Goal: Task Accomplishment & Management: Use online tool/utility

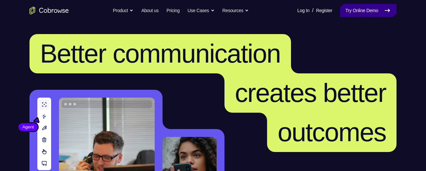
click at [363, 6] on link "Try Online Demo" at bounding box center [368, 10] width 56 height 13
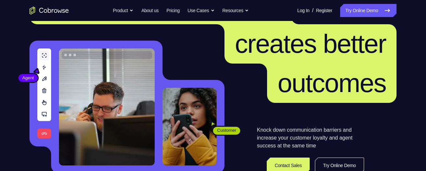
scroll to position [51, 0]
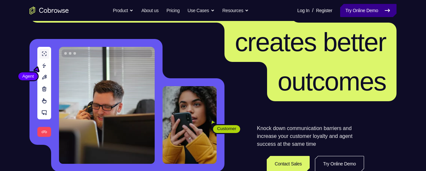
click at [357, 11] on link "Try Online Demo" at bounding box center [368, 10] width 56 height 13
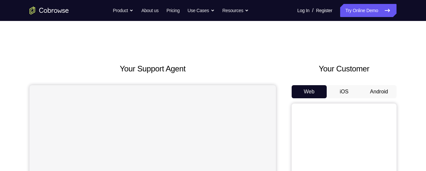
click at [381, 88] on button "Android" at bounding box center [378, 91] width 35 height 13
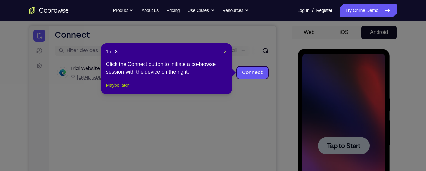
click at [122, 89] on button "Maybe later" at bounding box center [117, 85] width 23 height 8
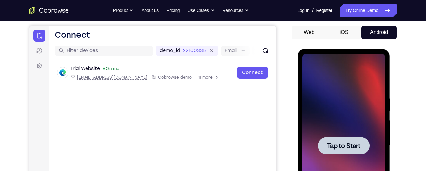
click at [328, 145] on span "Tap to Start" at bounding box center [343, 145] width 33 height 7
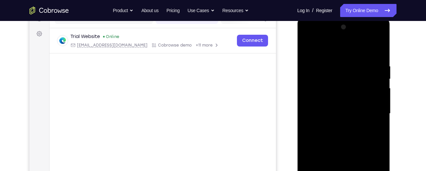
scroll to position [124, 0]
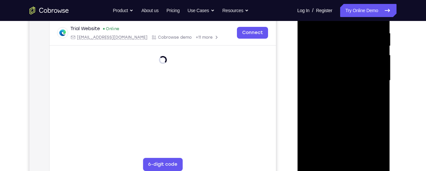
click at [344, 167] on div at bounding box center [343, 80] width 83 height 183
click at [370, 138] on div at bounding box center [343, 80] width 83 height 183
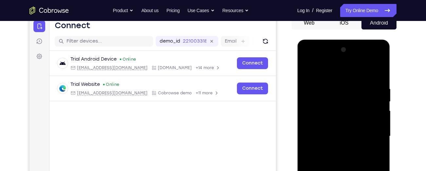
scroll to position [68, 0]
drag, startPoint x: 339, startPoint y: 174, endPoint x: 308, endPoint y: 60, distance: 117.8
click at [308, 60] on div at bounding box center [343, 136] width 83 height 183
click at [372, 136] on div at bounding box center [343, 136] width 83 height 183
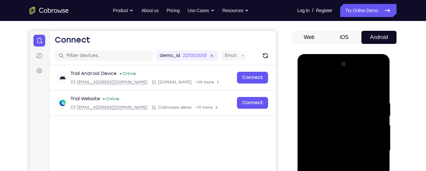
scroll to position [54, 0]
drag, startPoint x: 346, startPoint y: 127, endPoint x: 336, endPoint y: 162, distance: 36.7
click at [336, 162] on div at bounding box center [343, 150] width 83 height 183
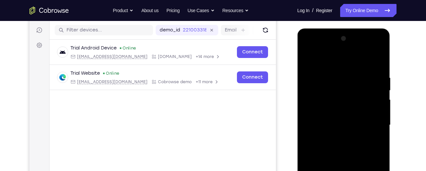
scroll to position [81, 0]
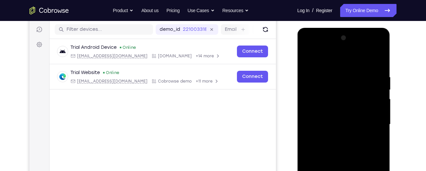
click at [334, 120] on div at bounding box center [343, 124] width 83 height 183
click at [330, 109] on div at bounding box center [343, 124] width 83 height 183
click at [330, 123] on div at bounding box center [343, 124] width 83 height 183
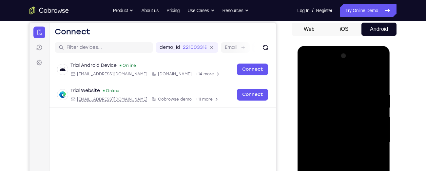
scroll to position [84, 0]
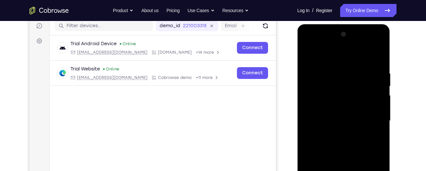
click at [342, 144] on div at bounding box center [343, 120] width 83 height 183
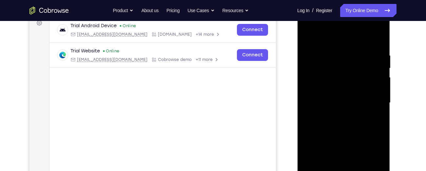
scroll to position [103, 0]
click at [342, 132] on div at bounding box center [343, 101] width 83 height 183
click at [379, 131] on div at bounding box center [343, 101] width 83 height 183
drag, startPoint x: 344, startPoint y: 141, endPoint x: 342, endPoint y: 69, distance: 72.4
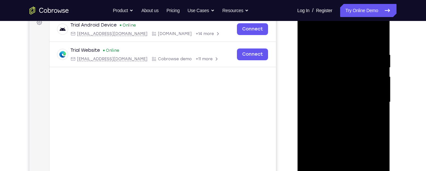
click at [342, 69] on div at bounding box center [343, 101] width 83 height 183
drag, startPoint x: 335, startPoint y: 128, endPoint x: 338, endPoint y: 35, distance: 93.1
click at [338, 35] on div at bounding box center [343, 101] width 83 height 183
drag, startPoint x: 329, startPoint y: 138, endPoint x: 329, endPoint y: 58, distance: 79.3
click at [329, 58] on div at bounding box center [343, 101] width 83 height 183
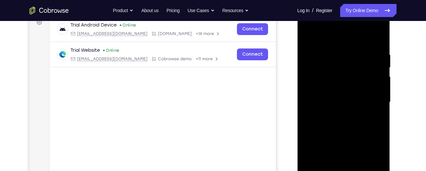
drag, startPoint x: 331, startPoint y: 130, endPoint x: 330, endPoint y: 60, distance: 69.8
click at [330, 60] on div at bounding box center [343, 101] width 83 height 183
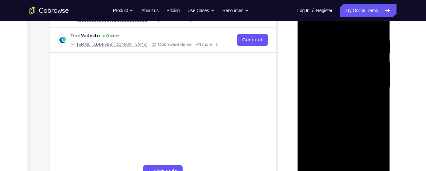
scroll to position [117, 0]
drag, startPoint x: 329, startPoint y: 133, endPoint x: 331, endPoint y: 79, distance: 54.1
click at [331, 79] on div at bounding box center [343, 88] width 83 height 183
click at [380, 165] on div at bounding box center [343, 88] width 83 height 183
click at [359, 164] on div at bounding box center [343, 88] width 83 height 183
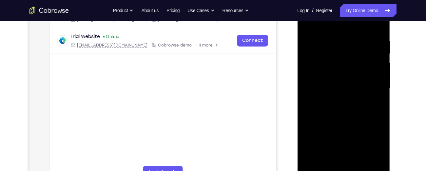
scroll to position [127, 0]
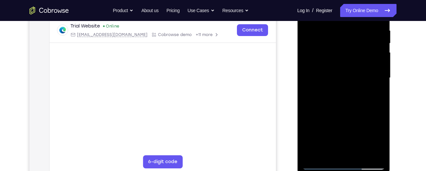
click at [343, 100] on div at bounding box center [343, 77] width 83 height 183
click at [369, 87] on div at bounding box center [343, 77] width 83 height 183
click at [350, 70] on div at bounding box center [343, 77] width 83 height 183
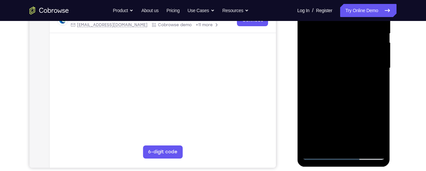
scroll to position [137, 0]
click at [380, 129] on div at bounding box center [343, 68] width 83 height 183
click at [374, 84] on div at bounding box center [343, 68] width 83 height 183
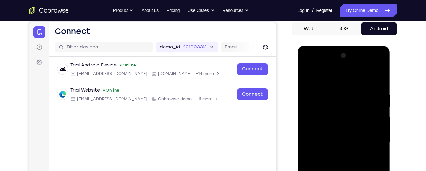
scroll to position [62, 0]
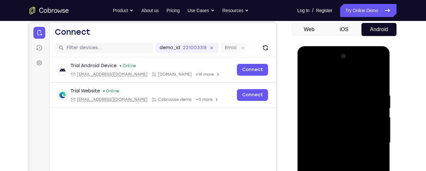
click at [307, 78] on div at bounding box center [343, 142] width 83 height 183
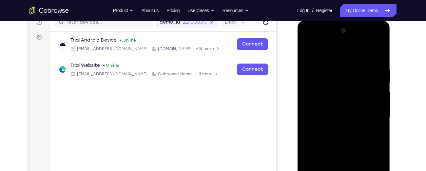
scroll to position [88, 0]
click at [333, 110] on div at bounding box center [343, 116] width 83 height 183
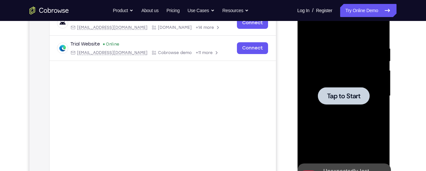
scroll to position [102, 0]
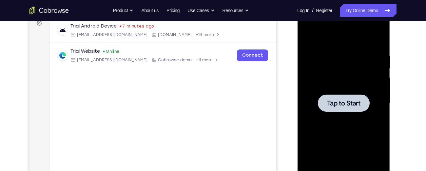
click at [336, 95] on div at bounding box center [343, 102] width 52 height 17
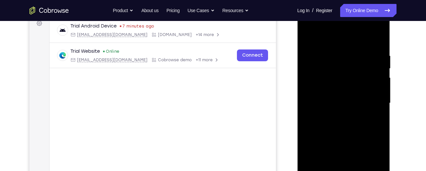
scroll to position [147, 0]
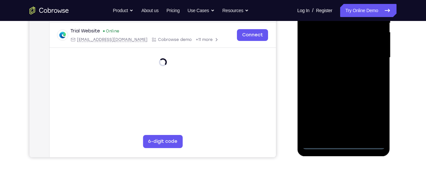
click at [345, 143] on div at bounding box center [343, 57] width 83 height 183
click at [376, 116] on div at bounding box center [343, 57] width 83 height 183
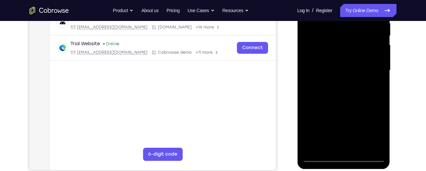
scroll to position [135, 0]
click at [342, 157] on div at bounding box center [343, 69] width 83 height 183
click at [370, 129] on div at bounding box center [343, 69] width 83 height 183
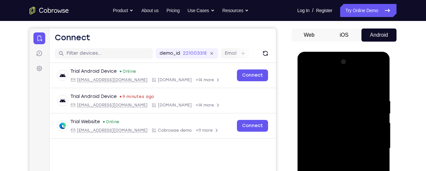
scroll to position [56, 0]
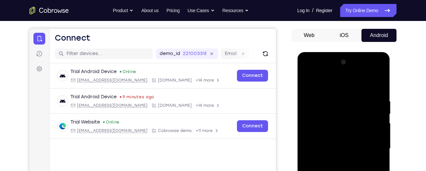
click at [308, 70] on div at bounding box center [343, 148] width 83 height 183
click at [368, 144] on div at bounding box center [343, 148] width 83 height 183
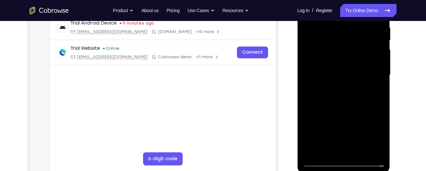
scroll to position [131, 0]
click at [349, 153] on div at bounding box center [343, 74] width 83 height 183
click at [329, 71] on div at bounding box center [343, 74] width 83 height 183
click at [331, 78] on div at bounding box center [343, 74] width 83 height 183
click at [329, 61] on div at bounding box center [343, 74] width 83 height 183
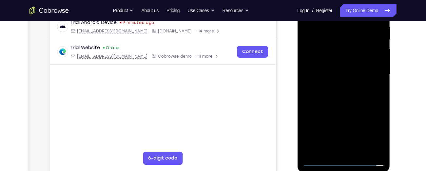
click at [331, 71] on div at bounding box center [343, 74] width 83 height 183
click at [349, 105] on div at bounding box center [343, 74] width 83 height 183
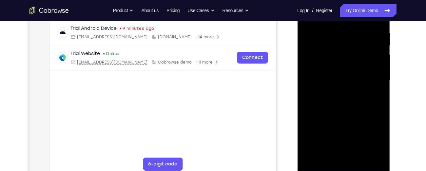
scroll to position [125, 0]
click at [360, 158] on div at bounding box center [343, 79] width 83 height 183
click at [340, 103] on div at bounding box center [343, 79] width 83 height 183
click at [370, 92] on div at bounding box center [343, 79] width 83 height 183
click at [342, 73] on div at bounding box center [343, 79] width 83 height 183
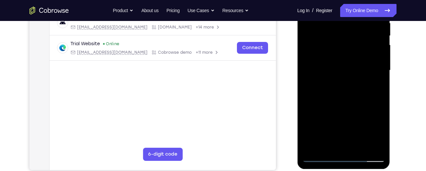
scroll to position [135, 0]
click at [372, 86] on div at bounding box center [343, 69] width 83 height 183
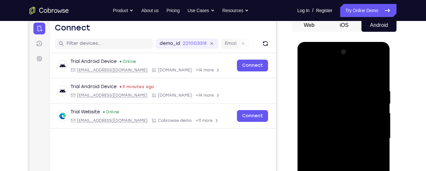
scroll to position [66, 0]
click at [305, 76] on div at bounding box center [343, 138] width 83 height 183
click at [309, 74] on div at bounding box center [343, 138] width 83 height 183
click at [336, 89] on div at bounding box center [343, 138] width 83 height 183
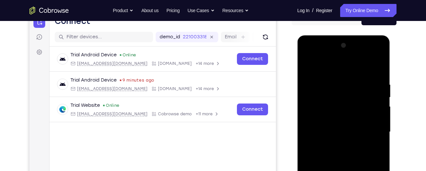
scroll to position [71, 0]
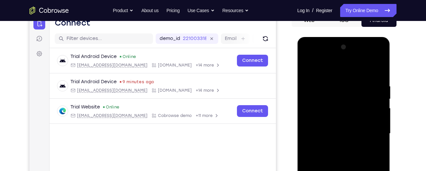
click at [378, 107] on div at bounding box center [343, 133] width 83 height 183
click at [361, 104] on div at bounding box center [343, 133] width 83 height 183
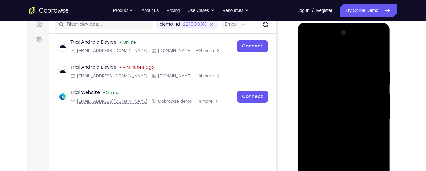
scroll to position [81, 0]
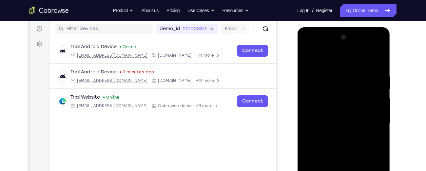
click at [376, 60] on div at bounding box center [343, 123] width 83 height 183
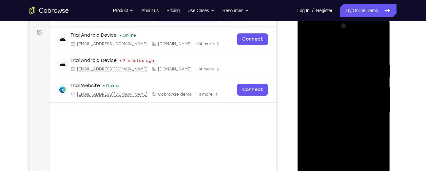
scroll to position [92, 0]
click at [377, 48] on div at bounding box center [343, 112] width 83 height 183
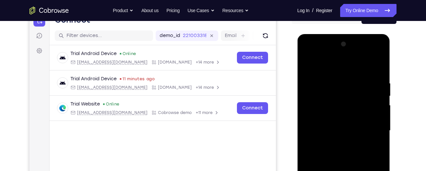
scroll to position [74, 0]
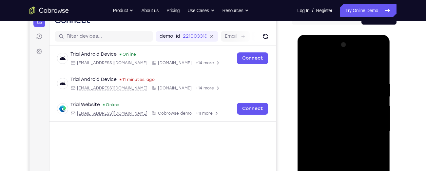
click at [308, 64] on div at bounding box center [343, 131] width 83 height 183
click at [351, 79] on div at bounding box center [343, 131] width 83 height 183
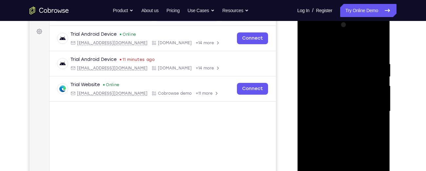
scroll to position [95, 0]
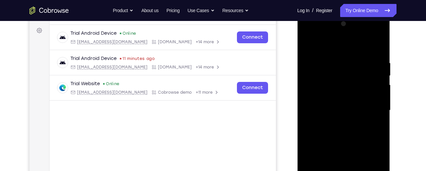
click at [372, 100] on div at bounding box center [343, 110] width 83 height 183
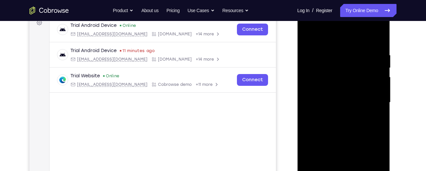
scroll to position [105, 0]
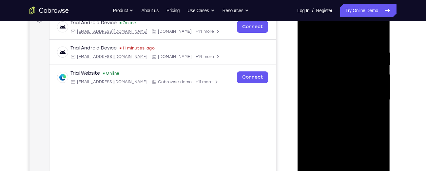
click at [374, 99] on div at bounding box center [343, 99] width 83 height 183
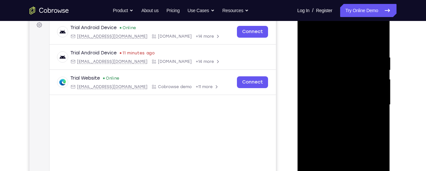
scroll to position [100, 0]
click at [373, 89] on div at bounding box center [343, 104] width 83 height 183
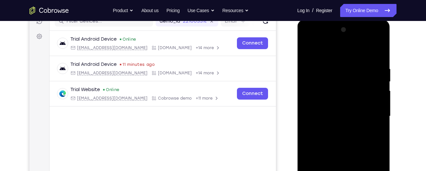
scroll to position [89, 0]
click at [370, 103] on div at bounding box center [343, 115] width 83 height 183
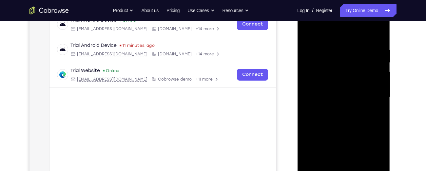
scroll to position [104, 0]
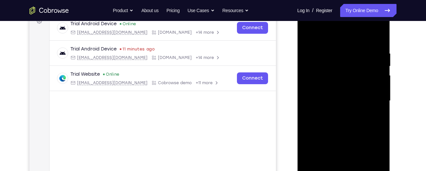
click at [372, 96] on div at bounding box center [343, 100] width 83 height 183
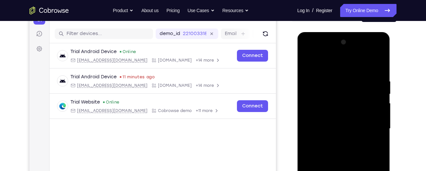
scroll to position [78, 0]
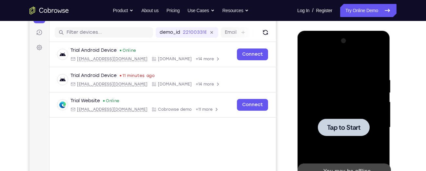
click at [319, 78] on div at bounding box center [343, 127] width 83 height 183
